Goal: Transaction & Acquisition: Purchase product/service

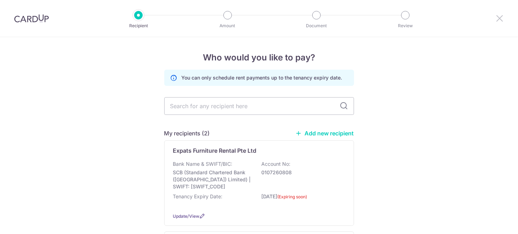
click at [498, 19] on icon at bounding box center [499, 18] width 8 height 9
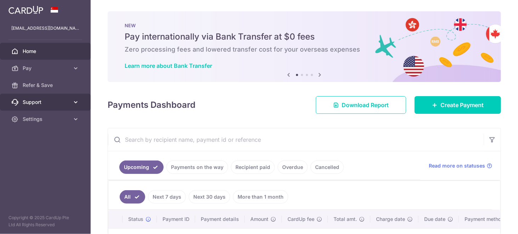
click at [68, 104] on span "Support" at bounding box center [46, 102] width 47 height 7
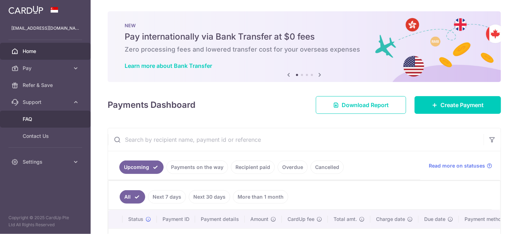
click at [50, 120] on span "FAQ" at bounding box center [46, 119] width 47 height 7
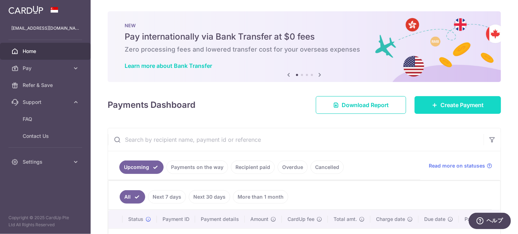
click at [437, 97] on link "Create Payment" at bounding box center [458, 105] width 86 height 18
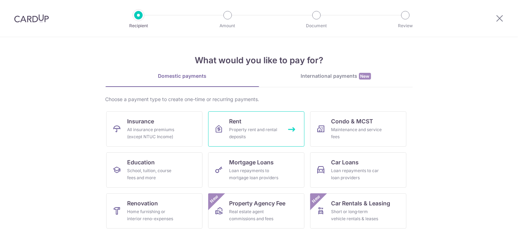
click at [239, 131] on div "Property rent and rental deposits" at bounding box center [254, 133] width 51 height 14
